Goal: Task Accomplishment & Management: Use online tool/utility

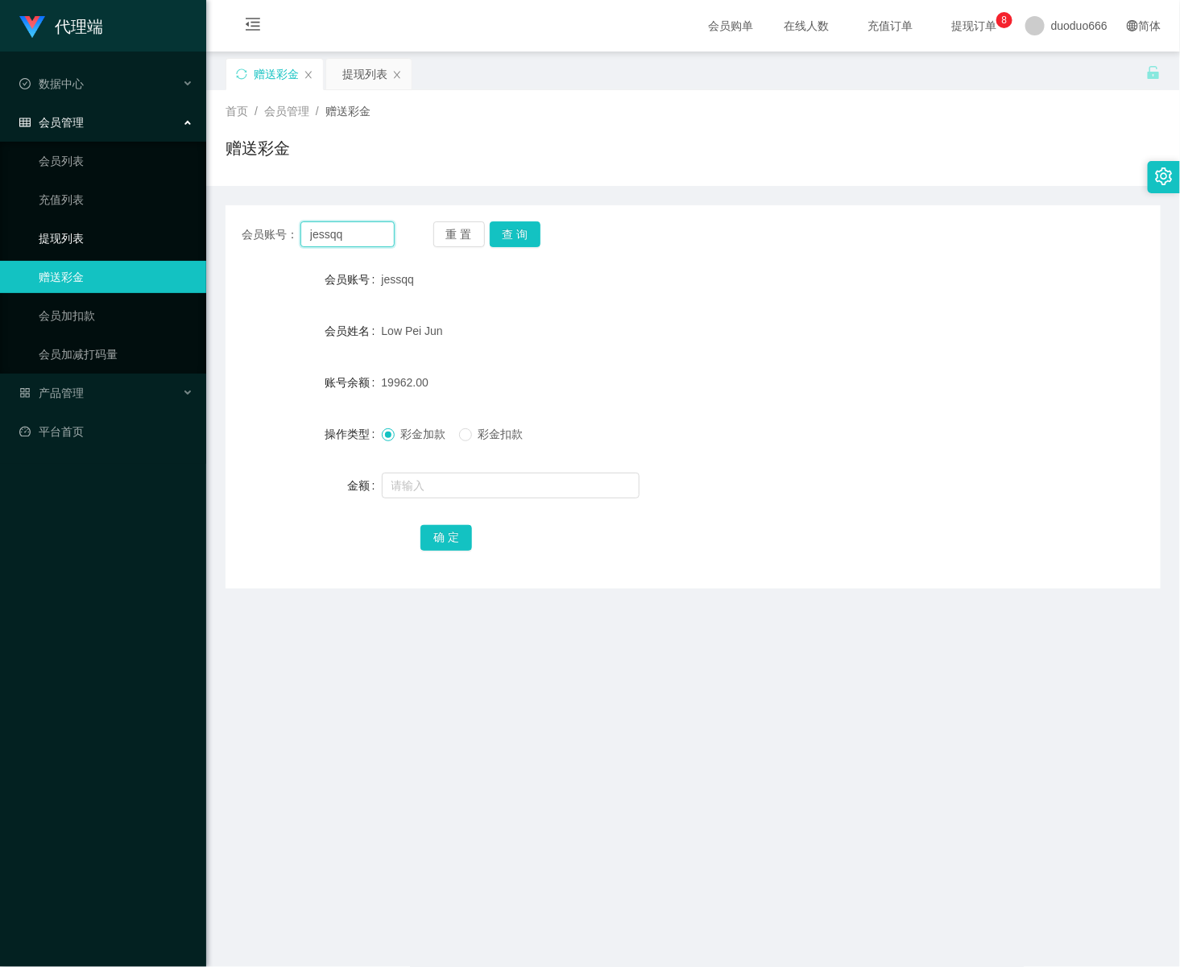
drag, startPoint x: 366, startPoint y: 237, endPoint x: 1, endPoint y: 235, distance: 364.9
click at [8, 235] on section "代理端 数据中心 会员管理 会员列表 充值列表 提现列表 赠送彩金 会员加扣款 会员加减打码量 产品管理 平台首页 保存配置 重置配置 整体风格设置 主题色 …" at bounding box center [590, 549] width 1180 height 1099
paste input "tb8132823758"
type input "tb8132823758"
click at [507, 228] on button "查 询" at bounding box center [516, 234] width 52 height 26
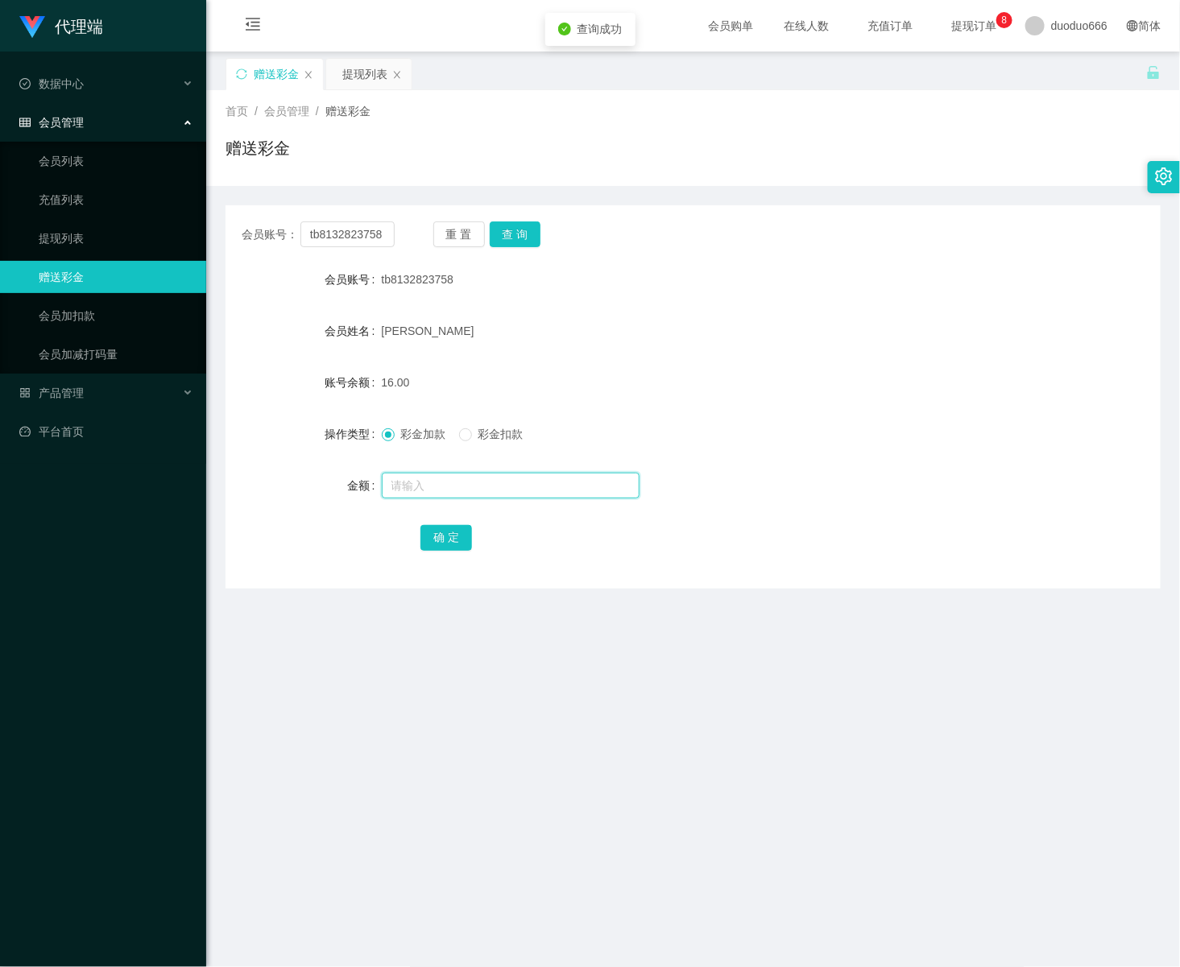
click at [477, 486] on input "text" at bounding box center [511, 486] width 258 height 26
type input "8"
click at [447, 532] on button "确 定" at bounding box center [446, 538] width 52 height 26
click at [515, 237] on button "查 询" at bounding box center [516, 234] width 52 height 26
click at [498, 486] on input "text" at bounding box center [511, 486] width 258 height 26
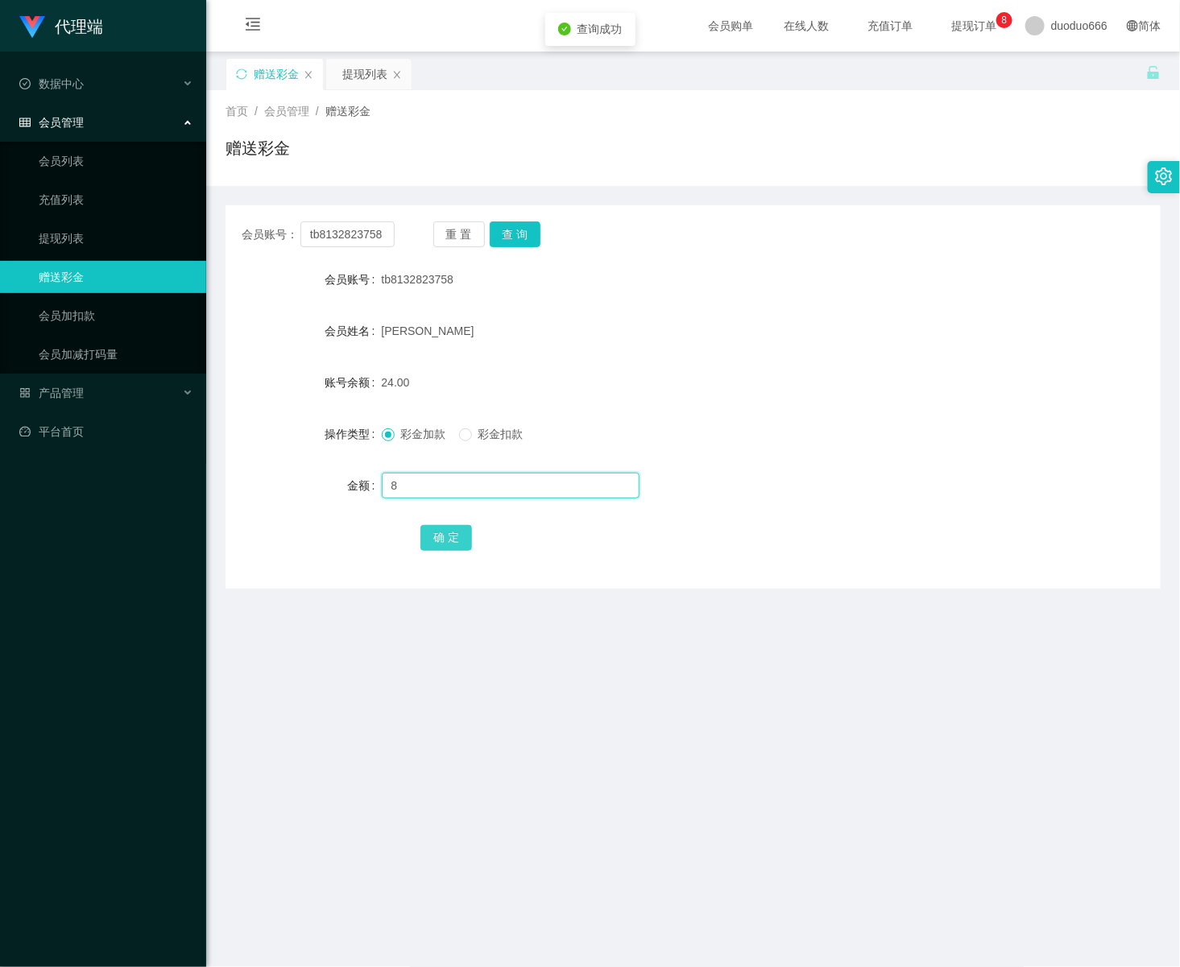
type input "8"
click at [443, 544] on button "确 定" at bounding box center [446, 538] width 52 height 26
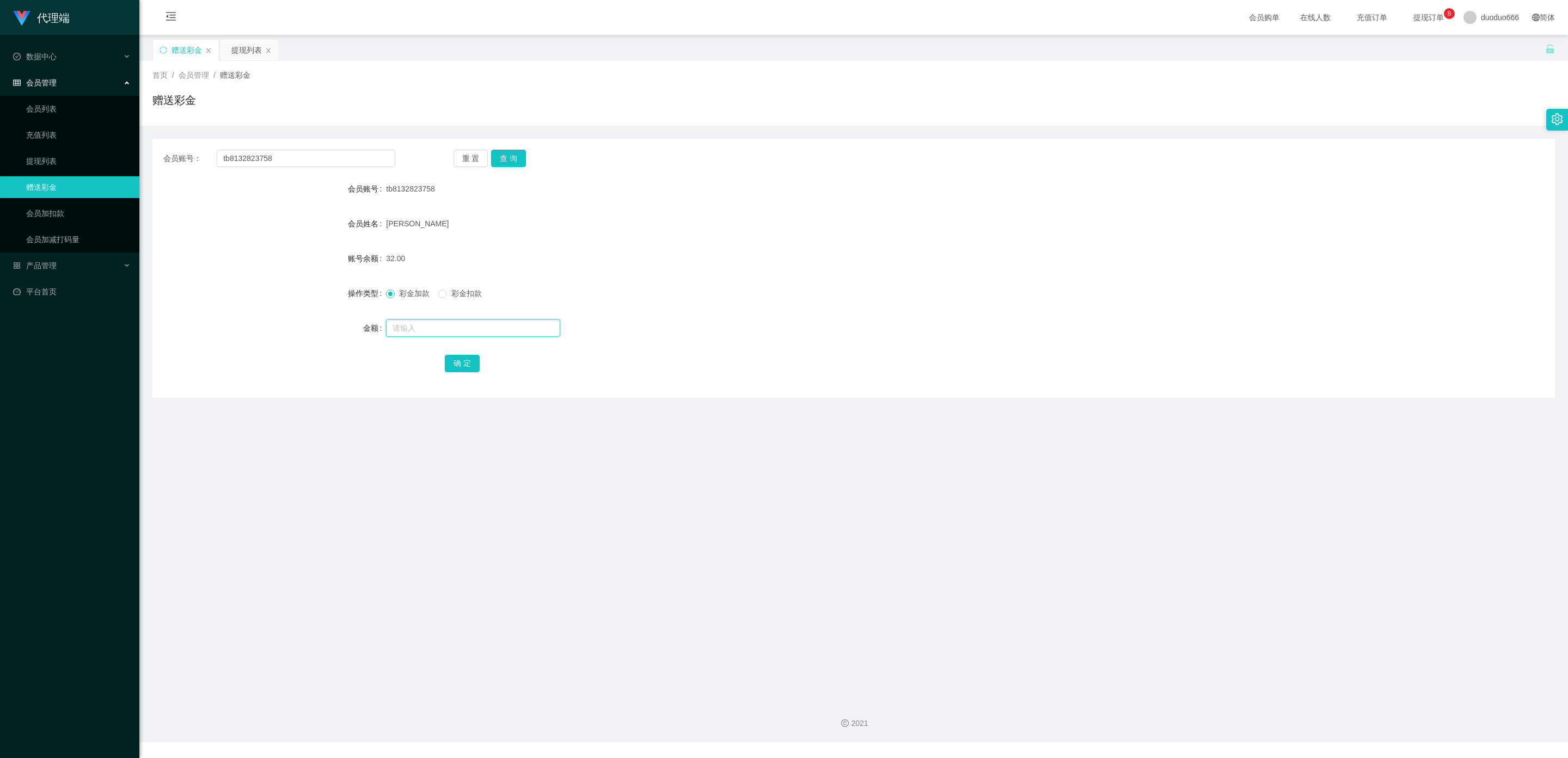
drag, startPoint x: 406, startPoint y: 328, endPoint x: 422, endPoint y: 336, distance: 17.9
click at [406, 328] on input "text" at bounding box center [473, 328] width 174 height 18
type input "8"
click at [460, 362] on button "确 定" at bounding box center [462, 363] width 35 height 18
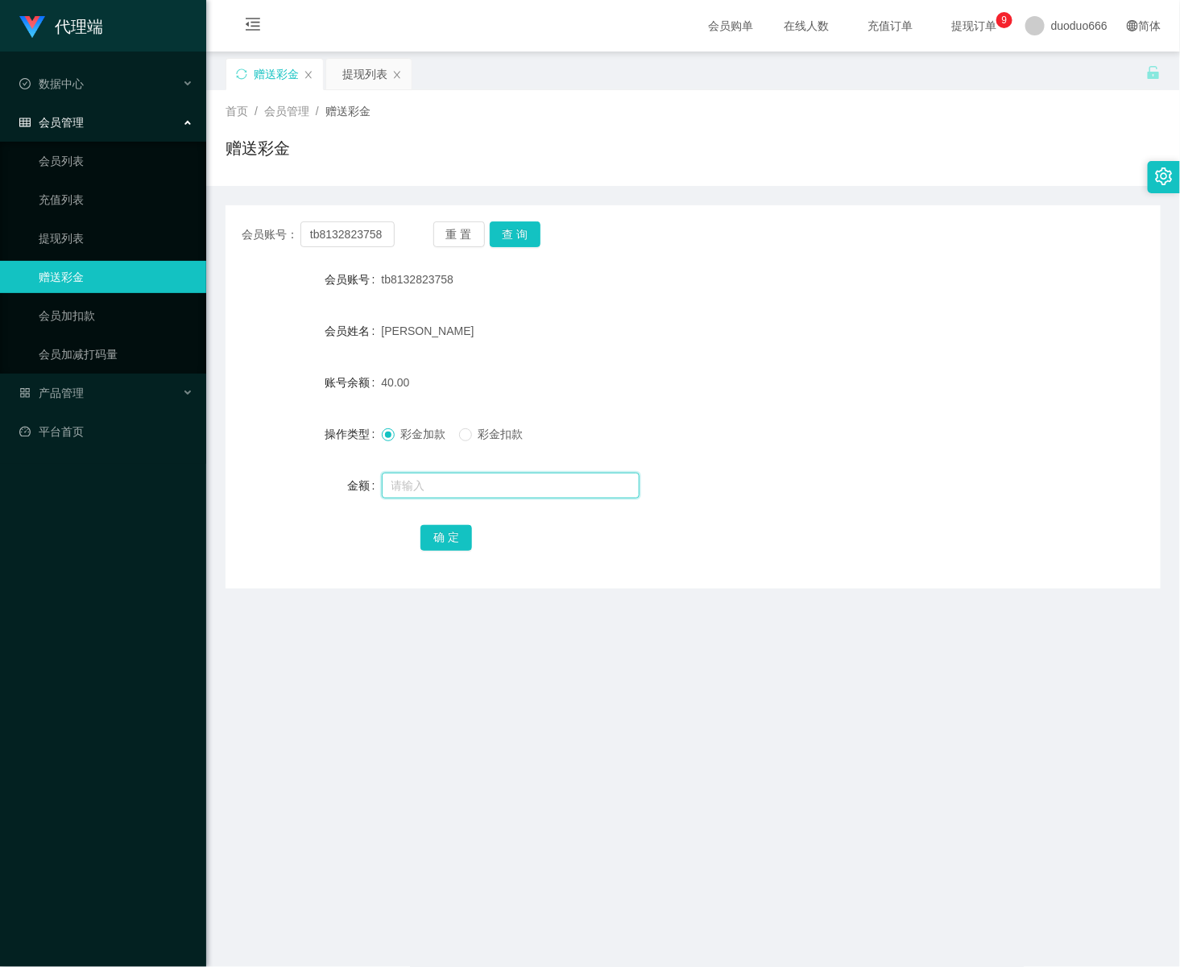
click at [425, 484] on input "text" at bounding box center [511, 486] width 258 height 26
type input "38"
click at [445, 535] on button "确 定" at bounding box center [446, 538] width 52 height 26
